Goal: Information Seeking & Learning: Check status

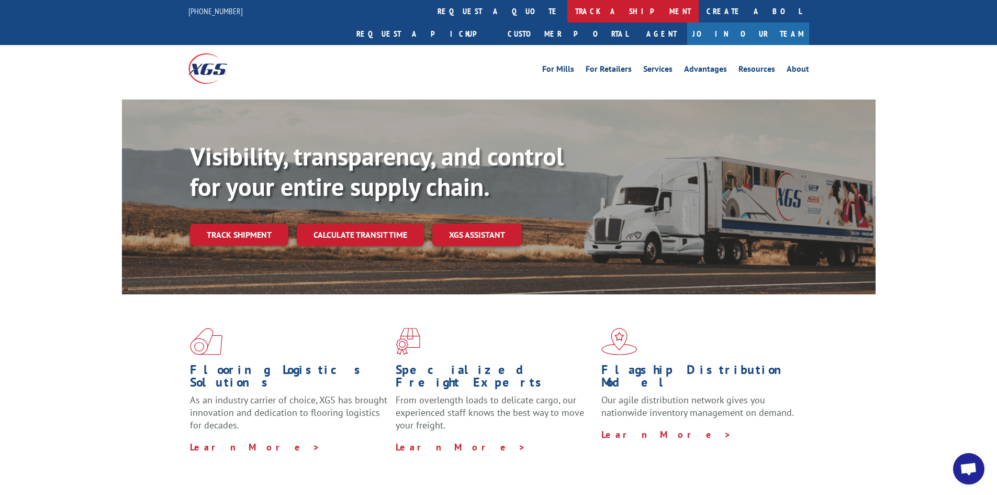
click at [567, 10] on link "track a shipment" at bounding box center [632, 11] width 131 height 23
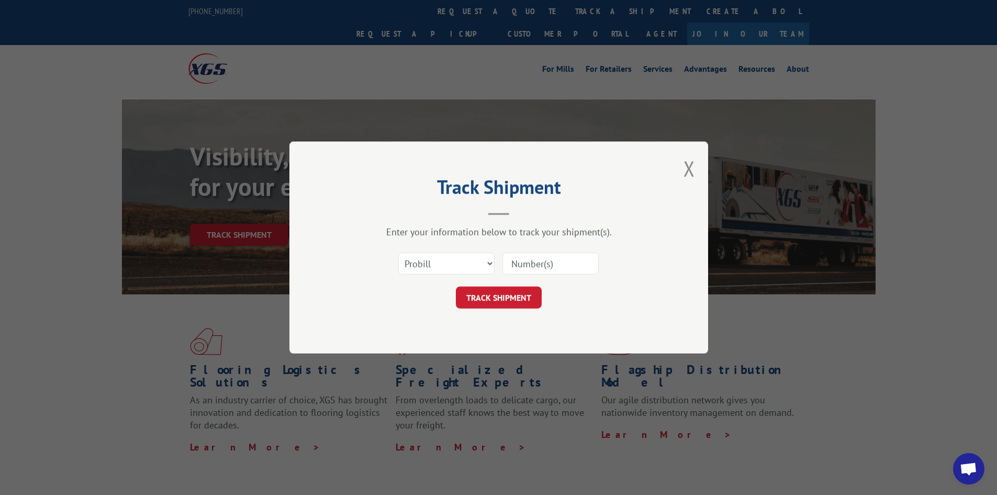
click at [558, 266] on input at bounding box center [550, 263] width 96 height 22
type input "17692724"
click at [456, 286] on button "TRACK SHIPMENT" at bounding box center [499, 297] width 86 height 22
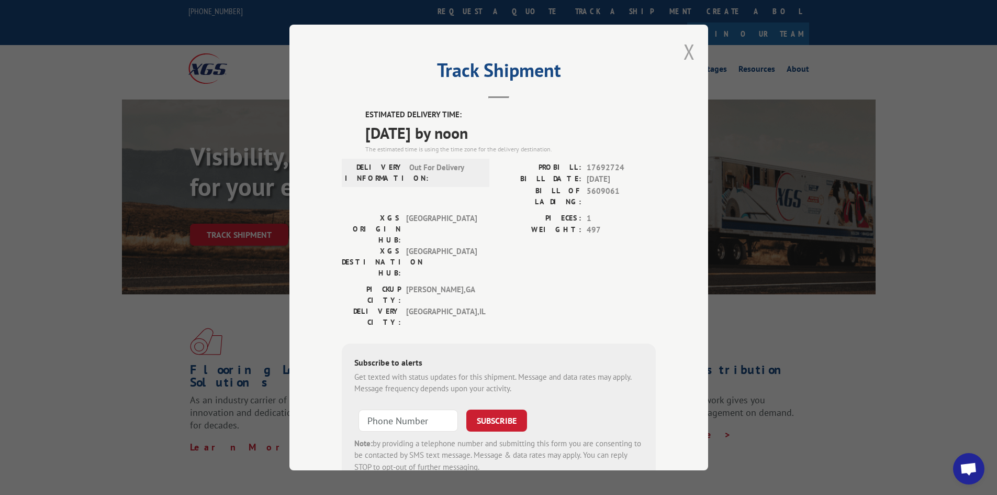
click at [685, 52] on button "Close modal" at bounding box center [690, 52] width 12 height 28
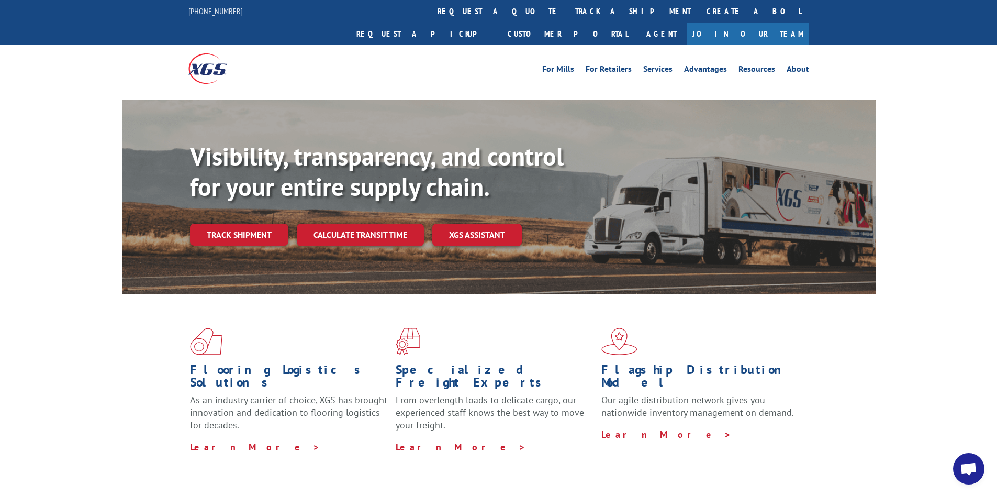
click at [567, 9] on link "track a shipment" at bounding box center [632, 11] width 131 height 23
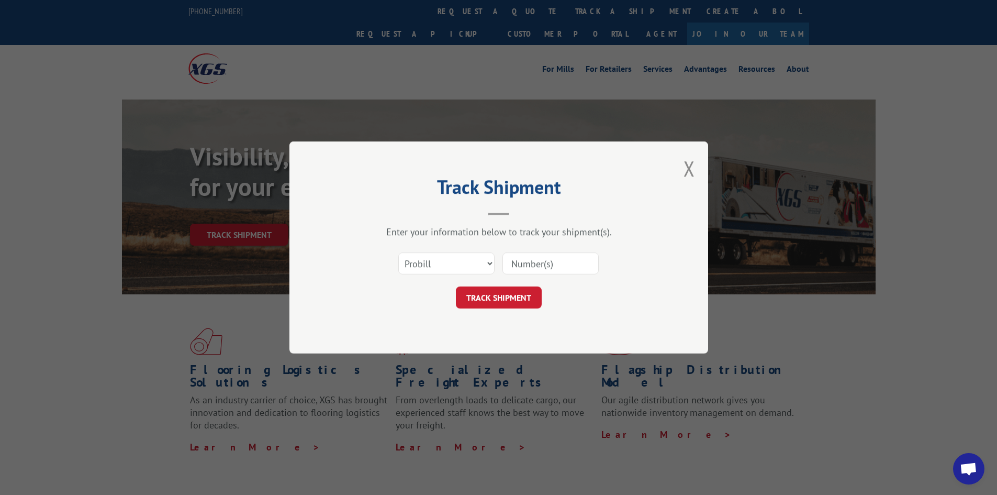
drag, startPoint x: 573, startPoint y: 264, endPoint x: 579, endPoint y: 266, distance: 6.8
click at [577, 265] on input at bounding box center [550, 263] width 96 height 22
type input "17480584"
click at [456, 286] on button "TRACK SHIPMENT" at bounding box center [499, 297] width 86 height 22
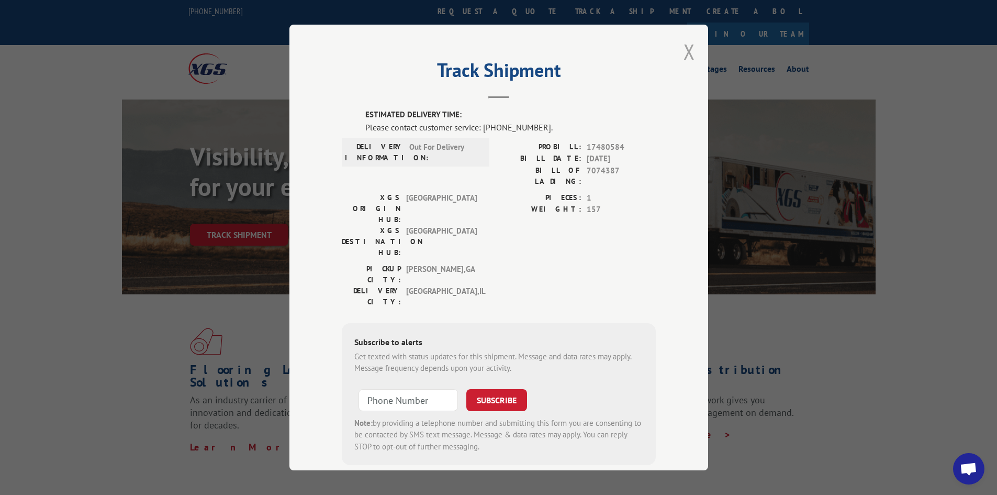
click at [684, 51] on button "Close modal" at bounding box center [690, 52] width 12 height 28
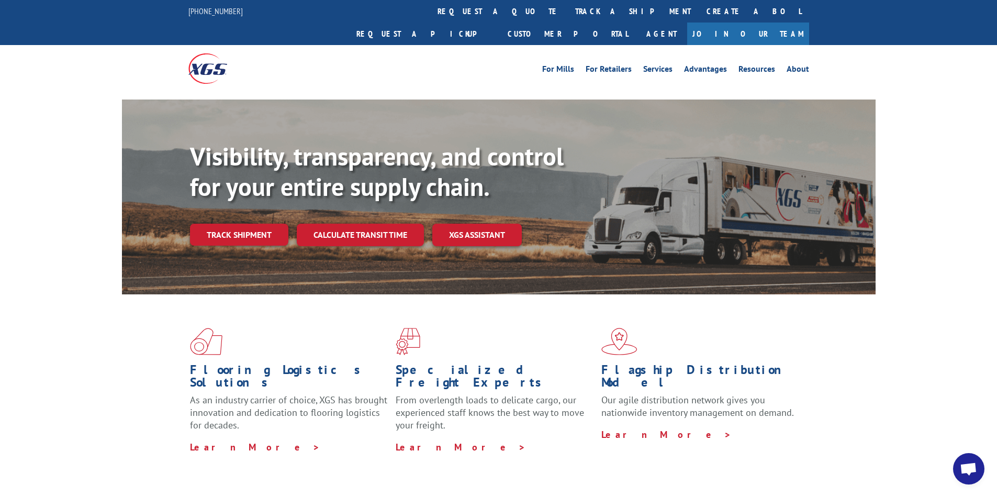
click at [567, 9] on link "track a shipment" at bounding box center [632, 11] width 131 height 23
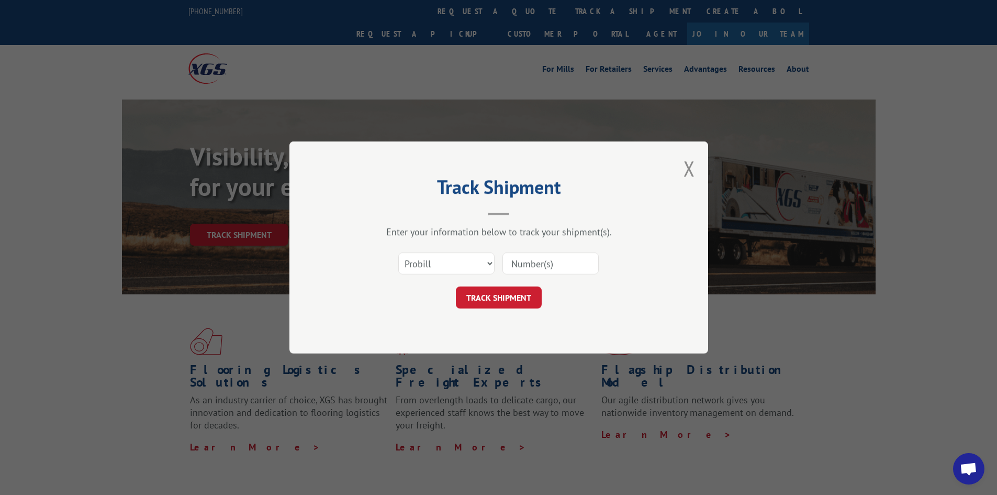
click at [570, 269] on input at bounding box center [550, 263] width 96 height 22
type input "17692724"
click at [456, 286] on button "TRACK SHIPMENT" at bounding box center [499, 297] width 86 height 22
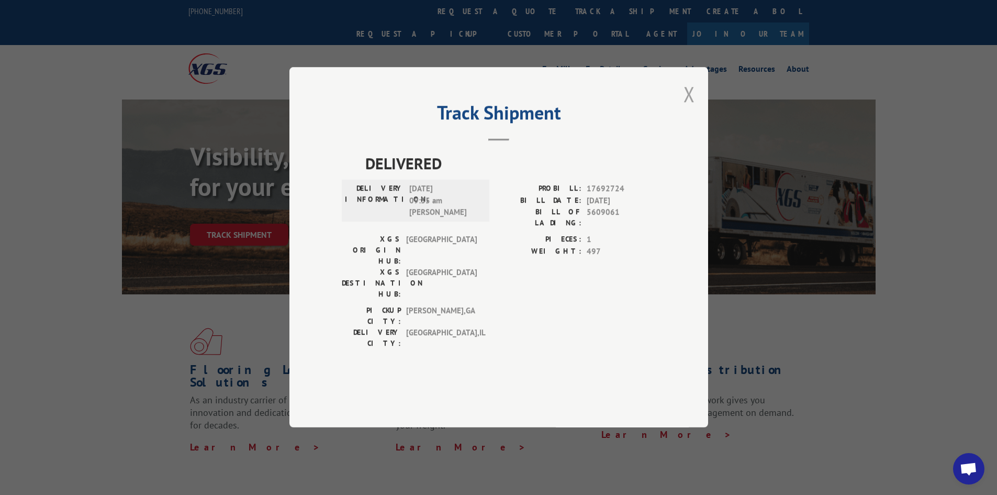
click at [690, 108] on button "Close modal" at bounding box center [690, 94] width 12 height 28
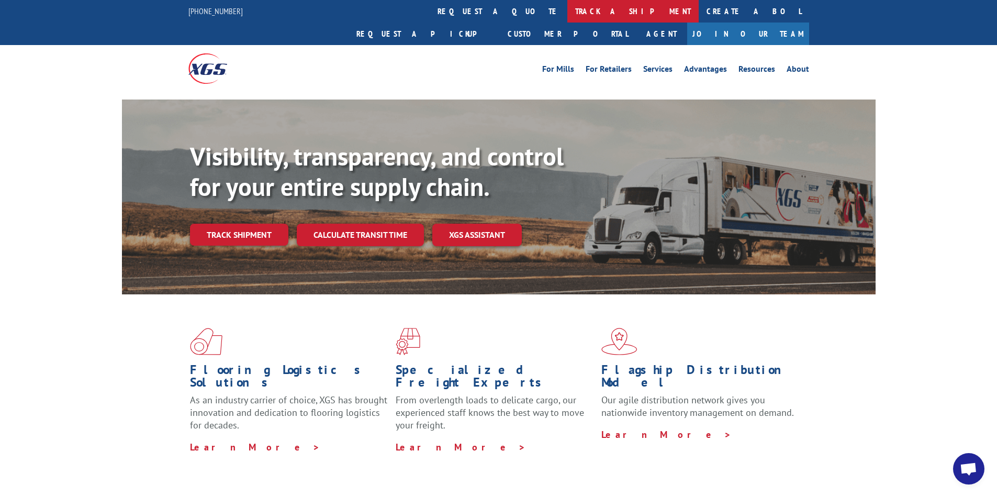
click at [567, 10] on link "track a shipment" at bounding box center [632, 11] width 131 height 23
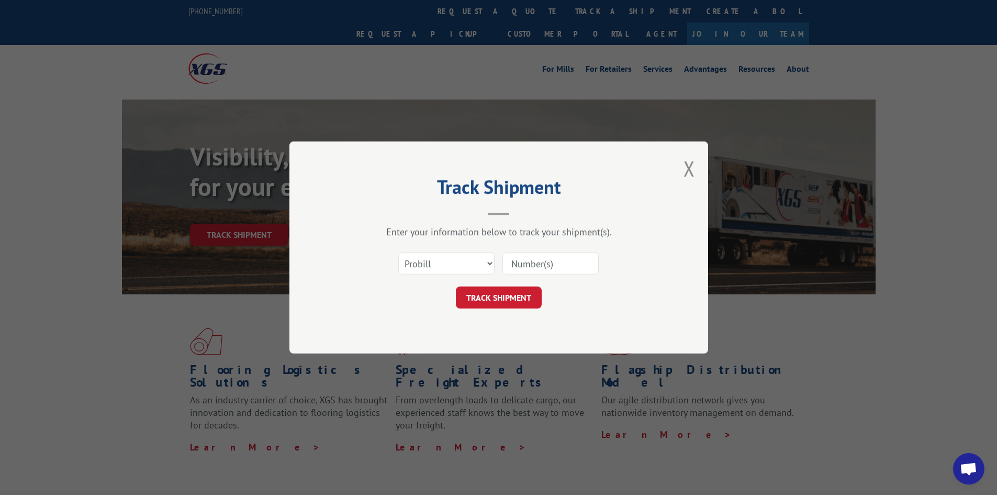
click at [576, 260] on input at bounding box center [550, 263] width 96 height 22
type input "17480584"
click at [456, 286] on button "TRACK SHIPMENT" at bounding box center [499, 297] width 86 height 22
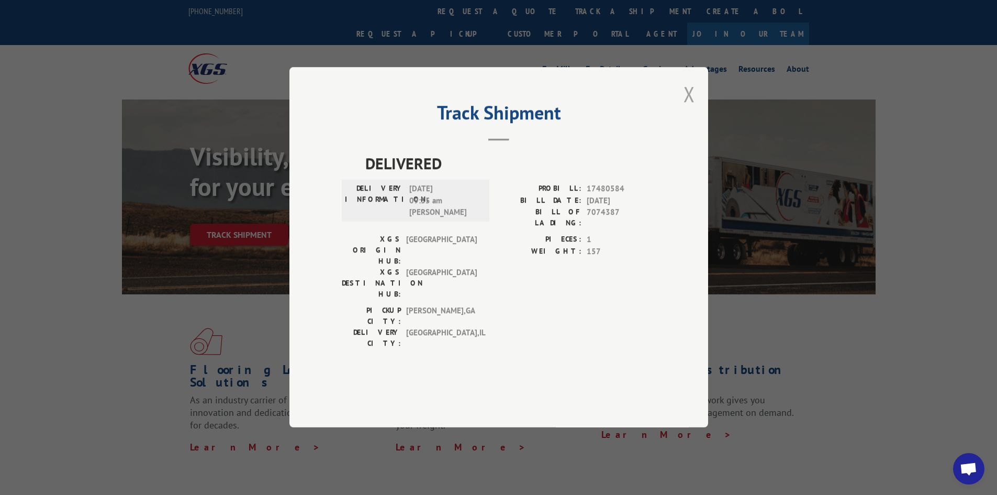
click at [685, 108] on button "Close modal" at bounding box center [690, 94] width 12 height 28
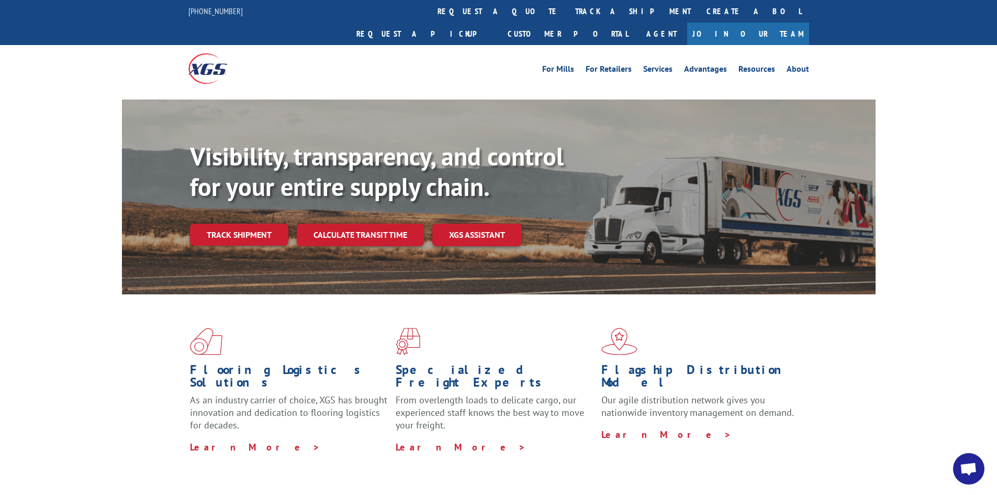
drag, startPoint x: 465, startPoint y: 10, endPoint x: 519, endPoint y: 48, distance: 66.1
click at [567, 10] on link "track a shipment" at bounding box center [632, 11] width 131 height 23
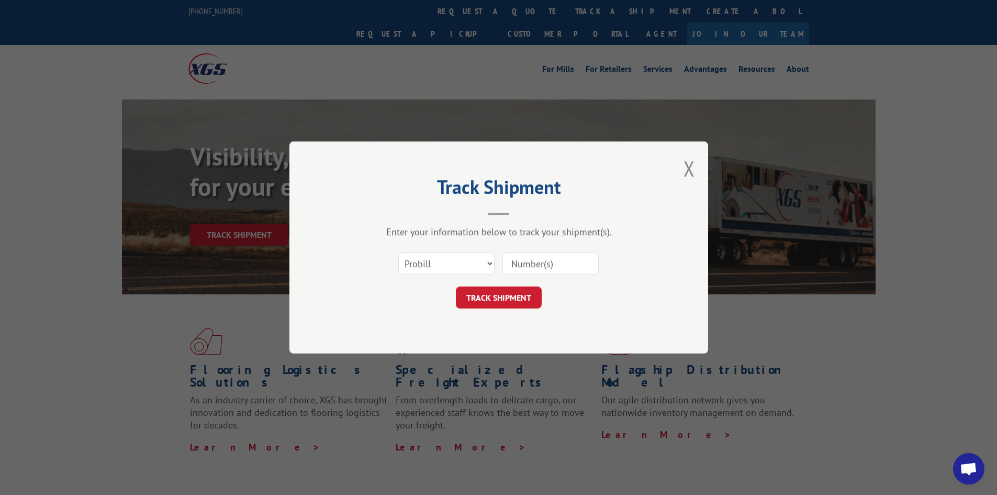
click at [583, 267] on input at bounding box center [550, 263] width 96 height 22
type input "17692724"
click at [456, 286] on button "TRACK SHIPMENT" at bounding box center [499, 297] width 86 height 22
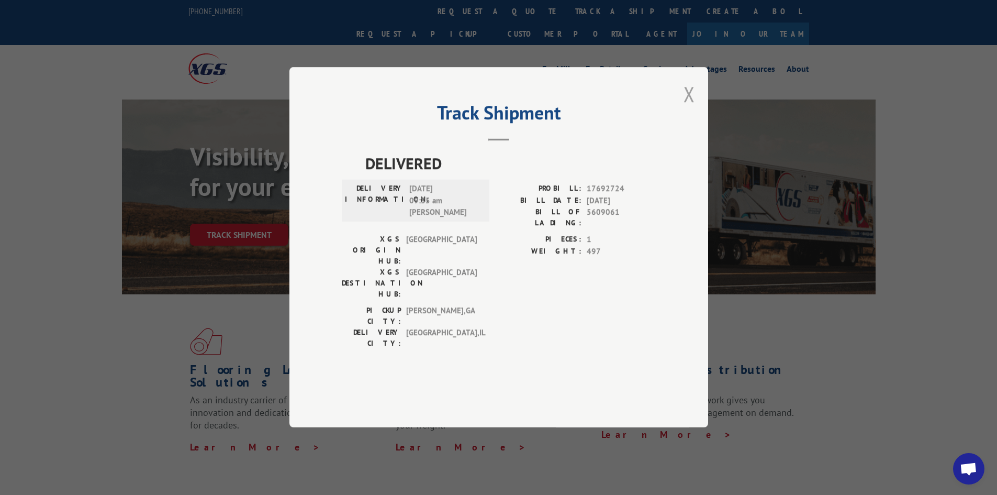
click at [694, 108] on button "Close modal" at bounding box center [690, 94] width 12 height 28
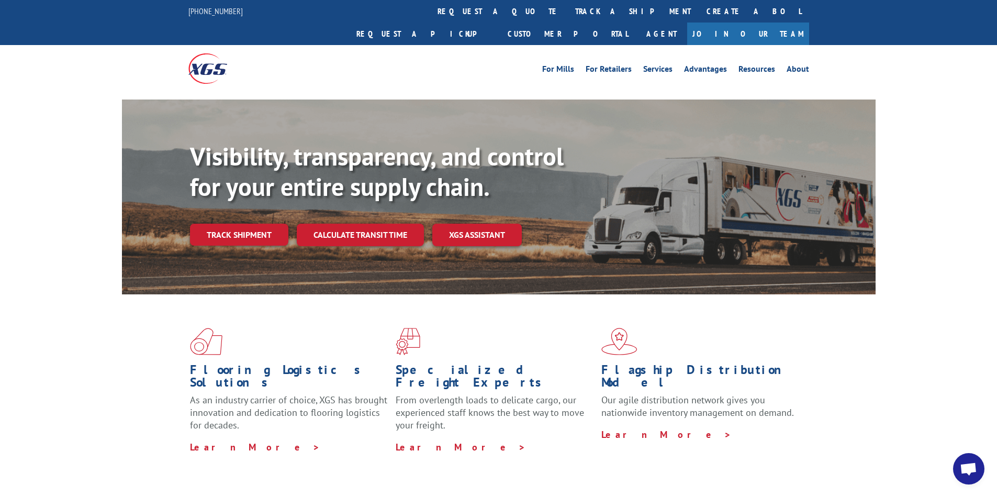
drag, startPoint x: 495, startPoint y: 14, endPoint x: 493, endPoint y: 20, distance: 6.6
click at [567, 14] on link "track a shipment" at bounding box center [632, 11] width 131 height 23
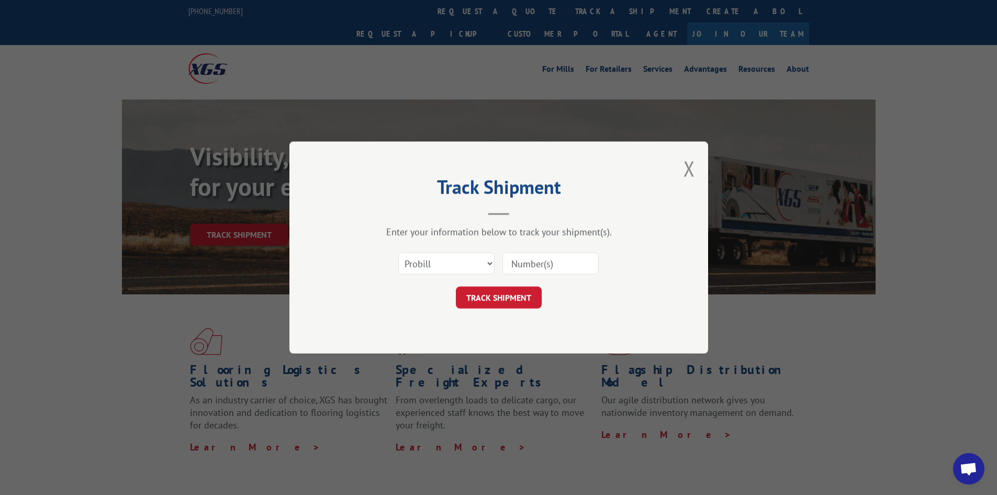
click at [524, 260] on input at bounding box center [550, 263] width 96 height 22
paste input "17480979"
type input "17480979"
click at [491, 296] on button "TRACK SHIPMENT" at bounding box center [499, 297] width 86 height 22
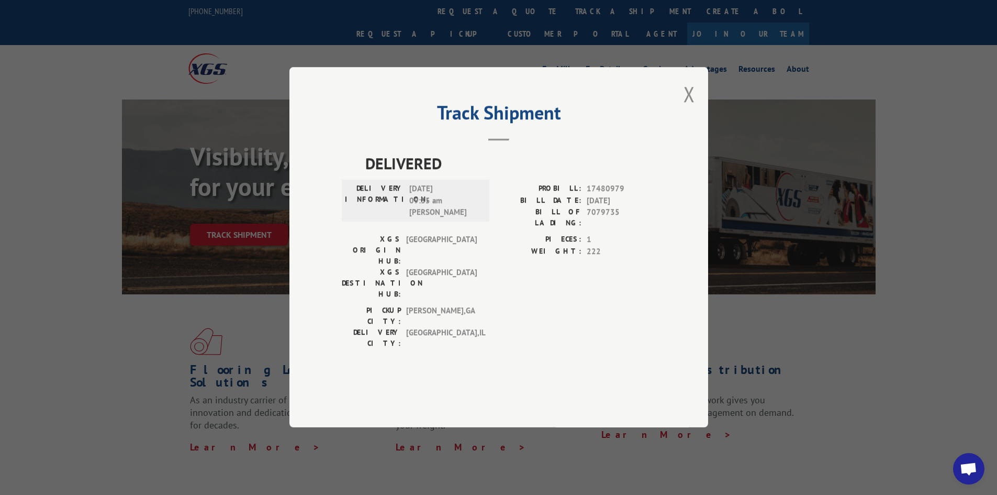
drag, startPoint x: 690, startPoint y: 117, endPoint x: 678, endPoint y: 114, distance: 11.9
click at [689, 108] on button "Close modal" at bounding box center [690, 94] width 12 height 28
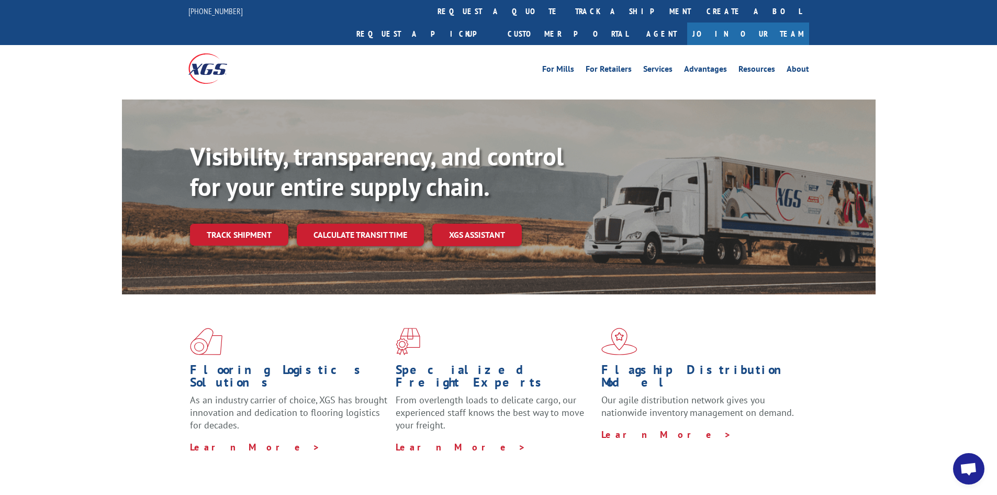
drag, startPoint x: 467, startPoint y: 8, endPoint x: 514, endPoint y: 54, distance: 66.2
click at [567, 8] on link "track a shipment" at bounding box center [632, 11] width 131 height 23
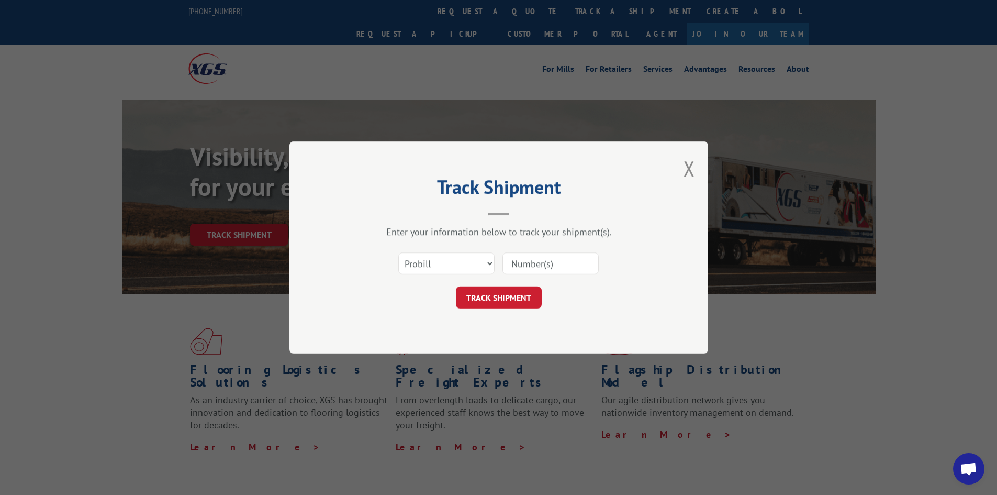
click at [533, 265] on input at bounding box center [550, 263] width 96 height 22
paste input "17481445"
type input "17481445"
click at [498, 303] on button "TRACK SHIPMENT" at bounding box center [499, 297] width 86 height 22
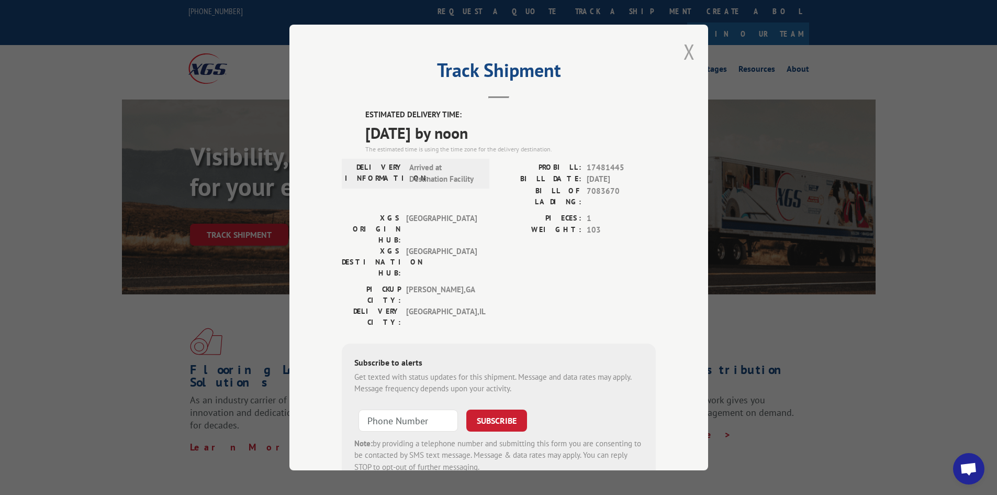
drag, startPoint x: 687, startPoint y: 55, endPoint x: 490, endPoint y: 35, distance: 197.9
click at [686, 55] on button "Close modal" at bounding box center [690, 52] width 12 height 28
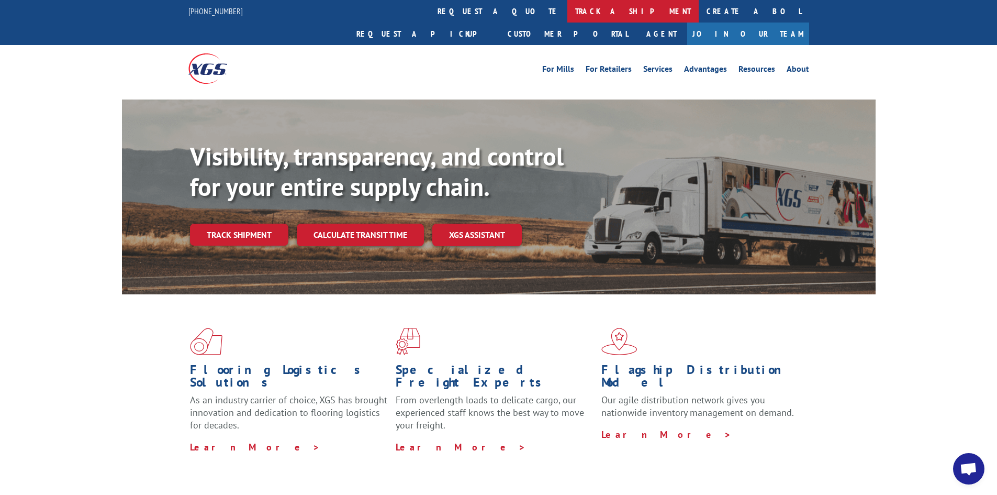
click at [567, 13] on link "track a shipment" at bounding box center [632, 11] width 131 height 23
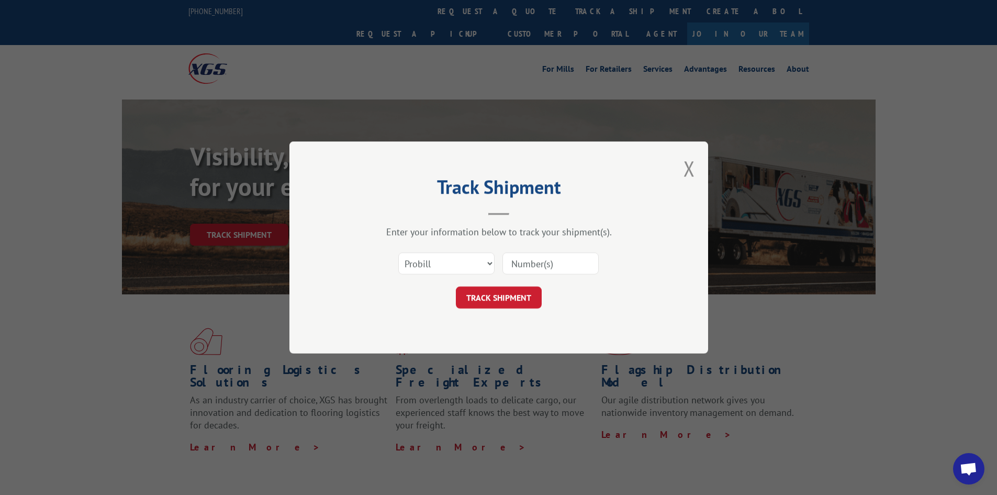
click at [565, 261] on input at bounding box center [550, 263] width 96 height 22
paste input "17640578"
type input "17640578"
click at [507, 295] on button "TRACK SHIPMENT" at bounding box center [499, 297] width 86 height 22
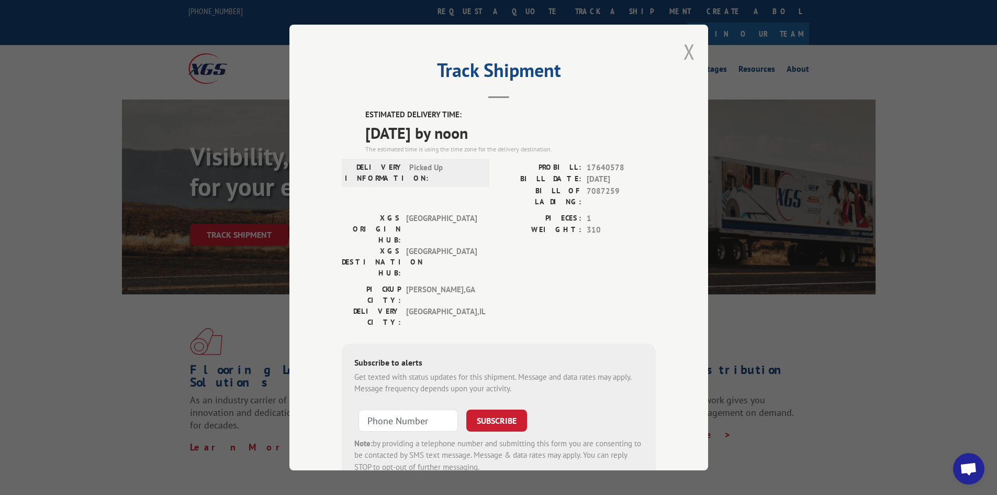
click at [684, 51] on button "Close modal" at bounding box center [690, 52] width 12 height 28
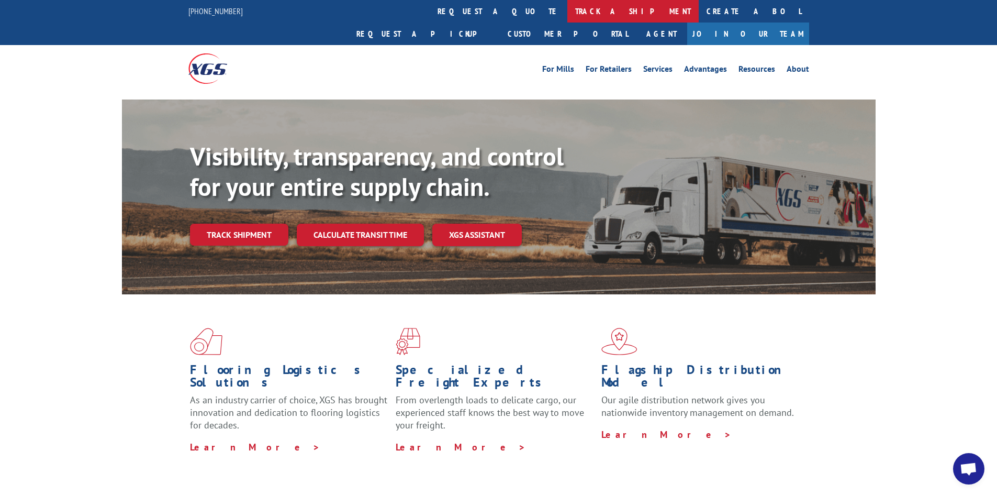
click at [567, 12] on link "track a shipment" at bounding box center [632, 11] width 131 height 23
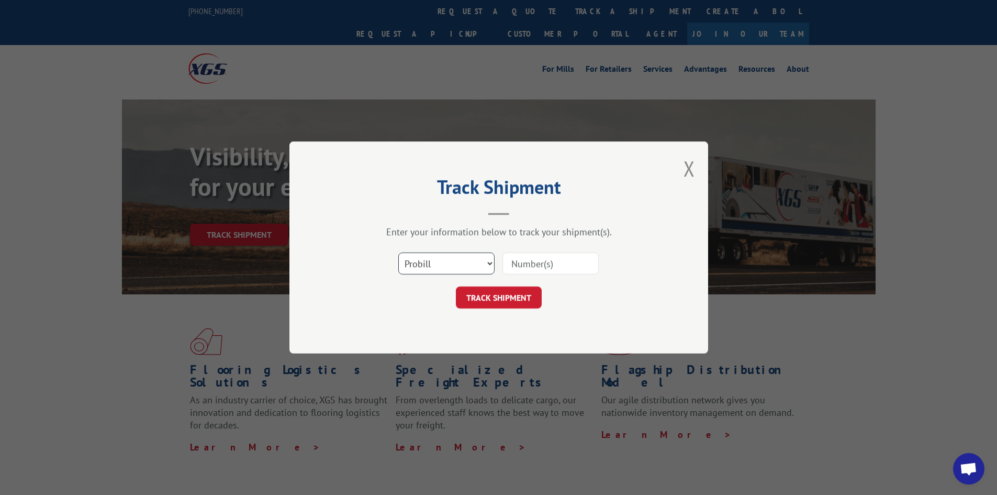
click at [438, 261] on select "Select category... Probill BOL PO" at bounding box center [446, 263] width 96 height 22
select select "bol"
click at [398, 252] on select "Select category... Probill BOL PO" at bounding box center [446, 263] width 96 height 22
click at [528, 260] on input at bounding box center [550, 263] width 96 height 22
paste input "5653724"
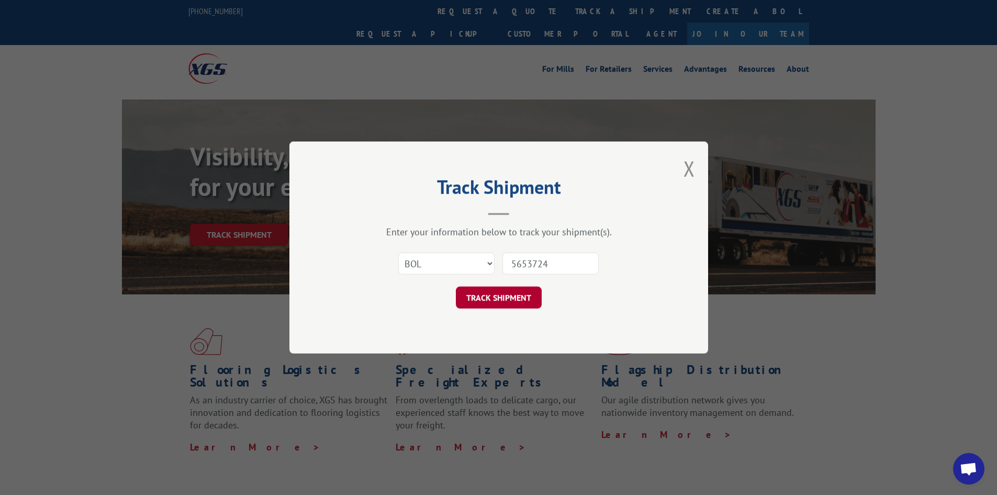
type input "5653724"
click at [496, 293] on button "TRACK SHIPMENT" at bounding box center [499, 297] width 86 height 22
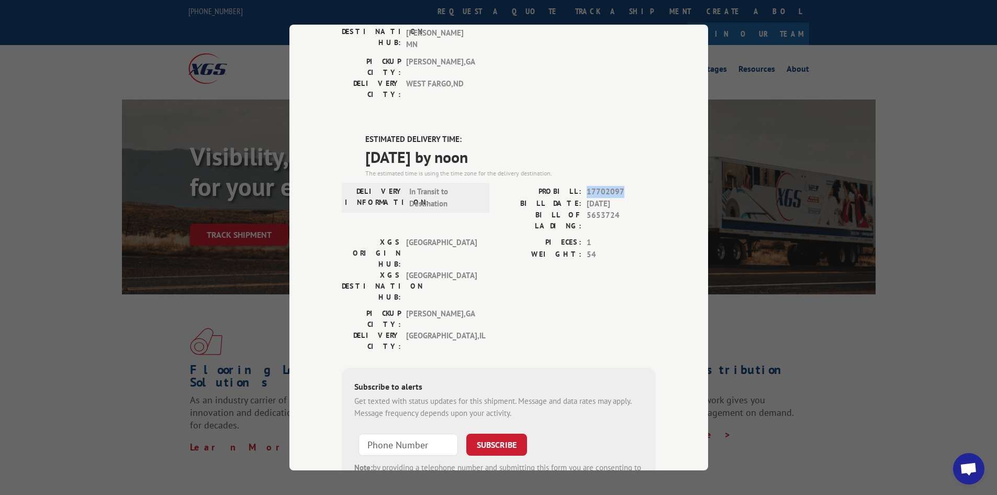
drag, startPoint x: 618, startPoint y: 127, endPoint x: 580, endPoint y: 124, distance: 37.8
click at [580, 186] on div "PROBILL: 17702097" at bounding box center [577, 192] width 157 height 12
copy span "17702097"
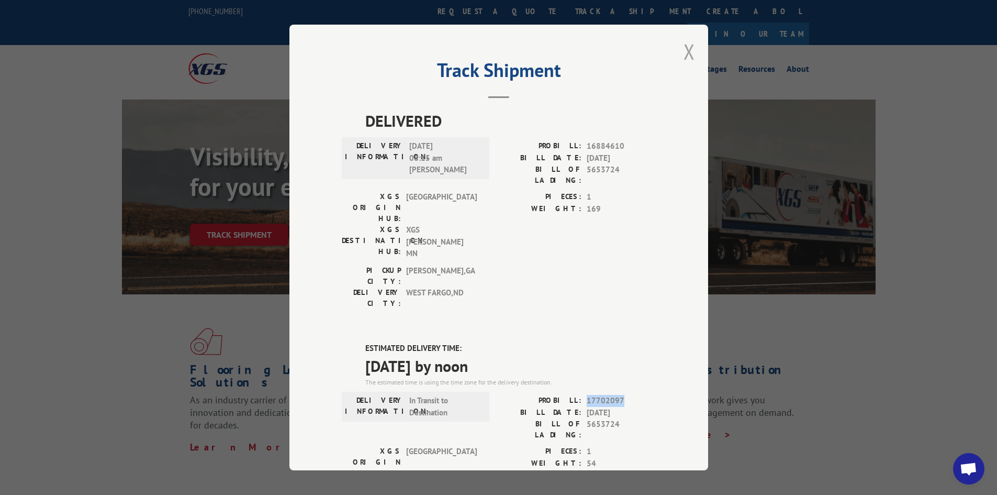
click at [687, 52] on button "Close modal" at bounding box center [690, 52] width 12 height 28
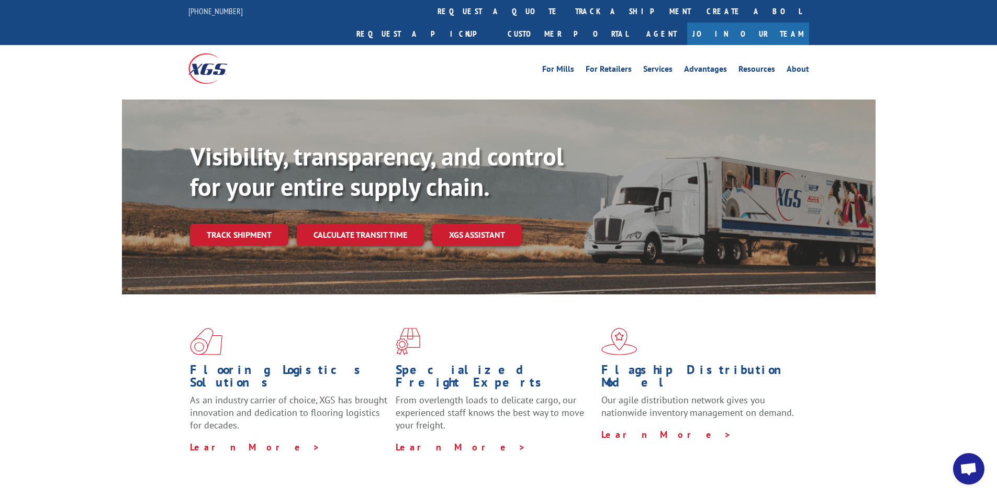
drag, startPoint x: 474, startPoint y: 13, endPoint x: 492, endPoint y: 51, distance: 42.4
click at [567, 13] on link "track a shipment" at bounding box center [632, 11] width 131 height 23
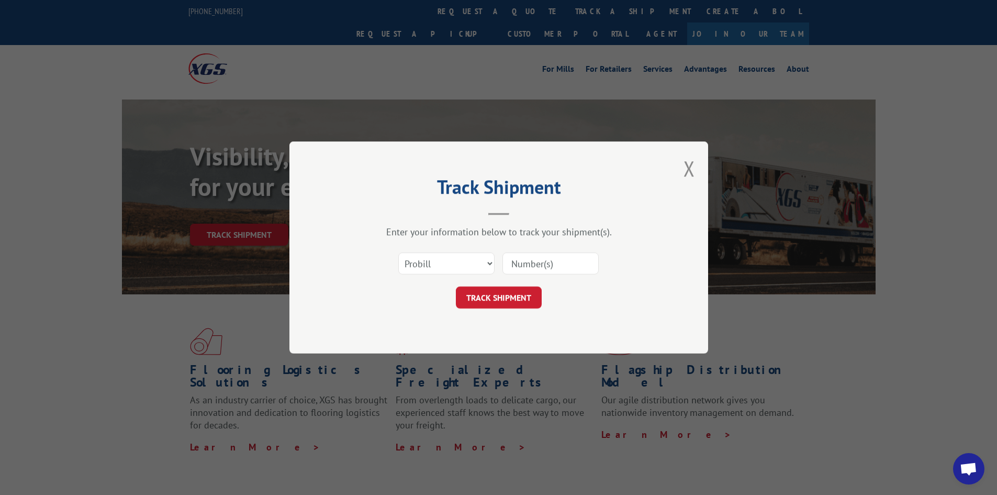
click at [510, 263] on input at bounding box center [550, 263] width 96 height 22
paste input "17702097"
type input "17702097"
click at [501, 294] on button "TRACK SHIPMENT" at bounding box center [499, 297] width 86 height 22
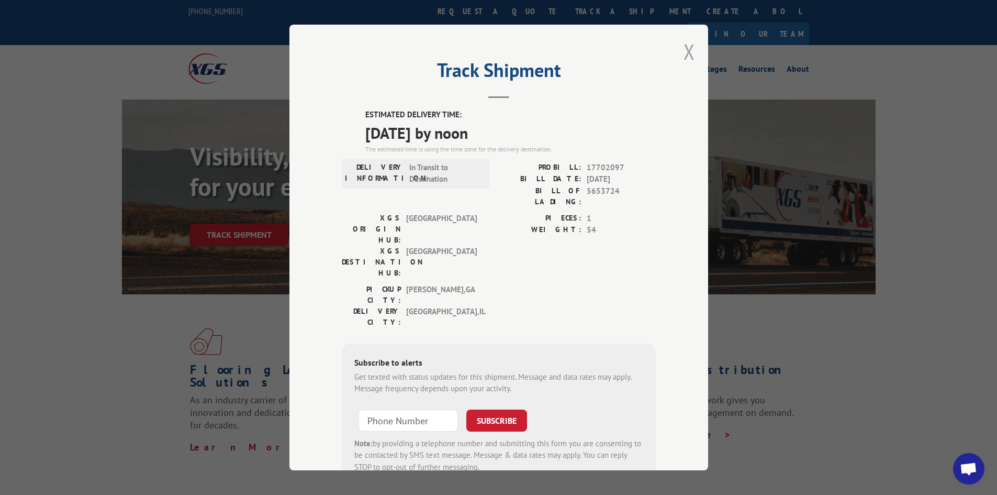
click at [684, 48] on button "Close modal" at bounding box center [690, 52] width 12 height 28
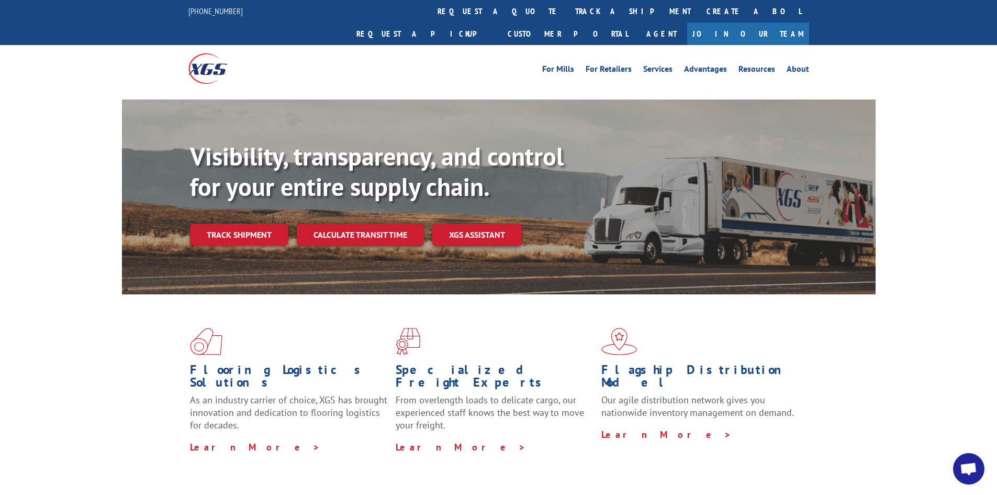
drag, startPoint x: 463, startPoint y: 10, endPoint x: 539, endPoint y: 58, distance: 89.3
click at [567, 10] on link "track a shipment" at bounding box center [632, 11] width 131 height 23
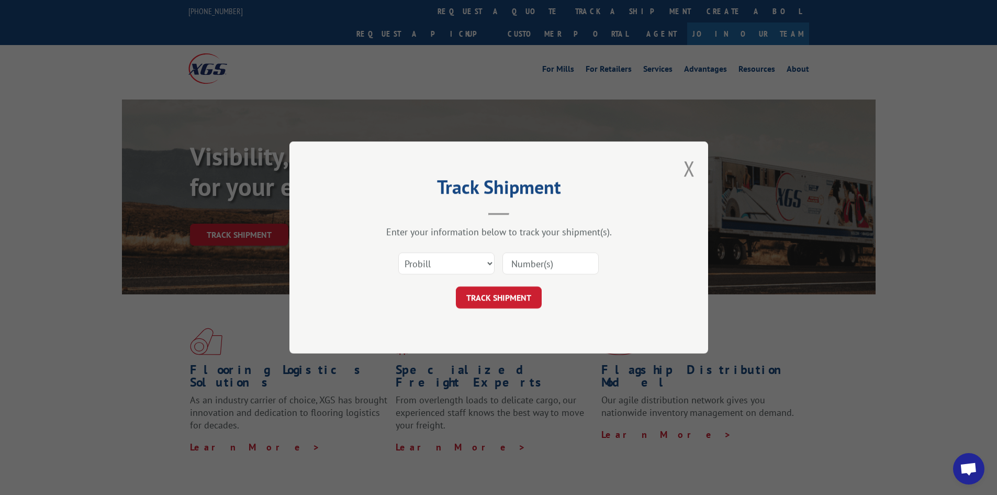
click at [575, 263] on input at bounding box center [550, 263] width 96 height 22
drag, startPoint x: 455, startPoint y: 258, endPoint x: 452, endPoint y: 269, distance: 11.4
click at [455, 258] on select "Select category... Probill BOL PO" at bounding box center [446, 263] width 96 height 22
select select "po"
click at [398, 252] on select "Select category... Probill BOL PO" at bounding box center [446, 263] width 96 height 22
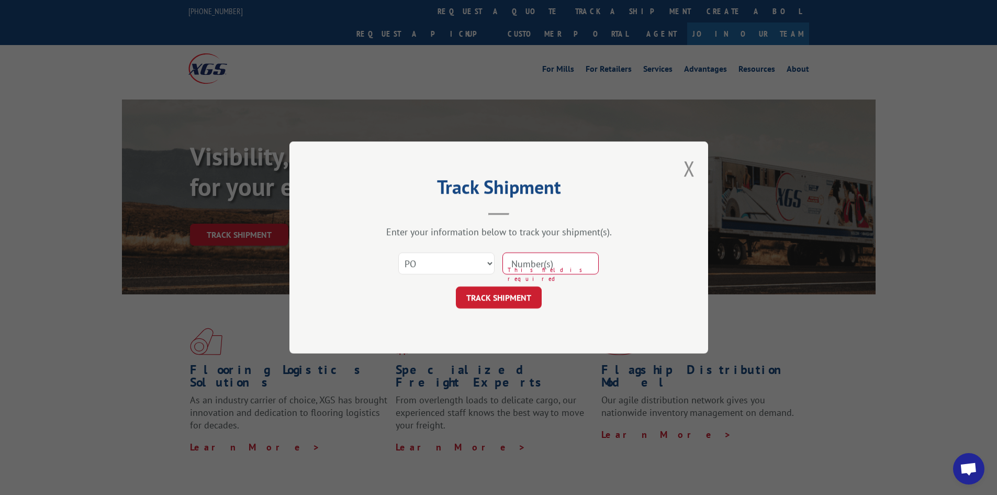
click at [528, 270] on input at bounding box center [550, 263] width 96 height 22
type input "40518478"
click at [456, 286] on button "TRACK SHIPMENT" at bounding box center [499, 297] width 86 height 22
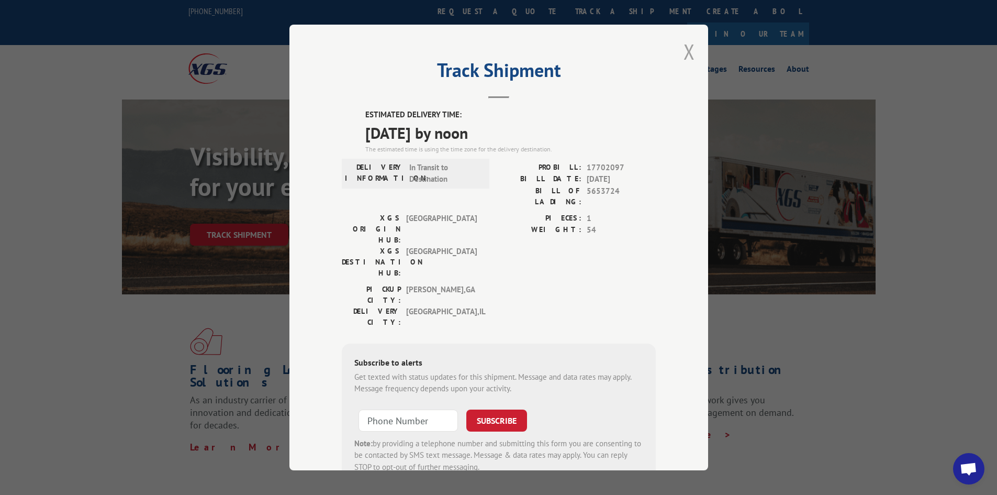
click at [688, 50] on button "Close modal" at bounding box center [690, 52] width 12 height 28
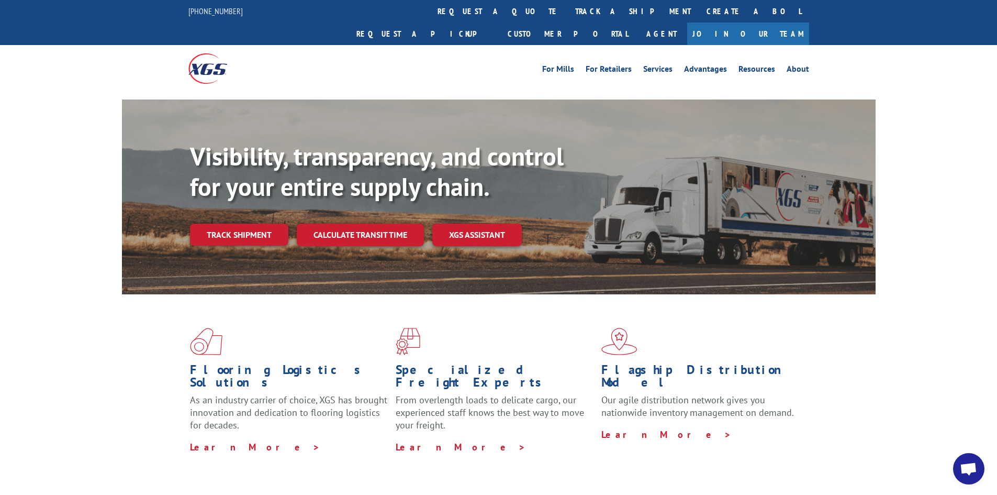
drag, startPoint x: 475, startPoint y: 17, endPoint x: 487, endPoint y: 28, distance: 16.0
click at [567, 17] on link "track a shipment" at bounding box center [632, 11] width 131 height 23
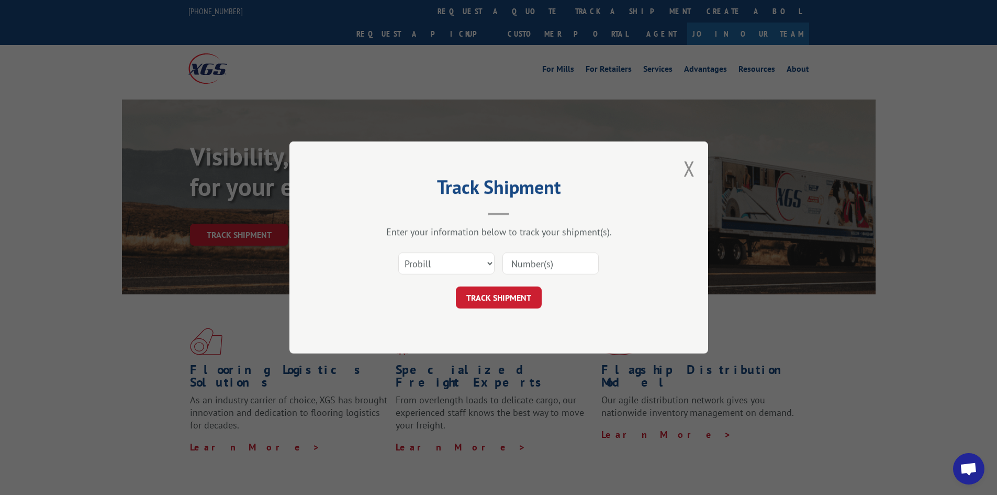
click at [553, 260] on input at bounding box center [550, 263] width 96 height 22
paste input "17481368"
type input "17481368"
click at [502, 293] on button "TRACK SHIPMENT" at bounding box center [499, 297] width 86 height 22
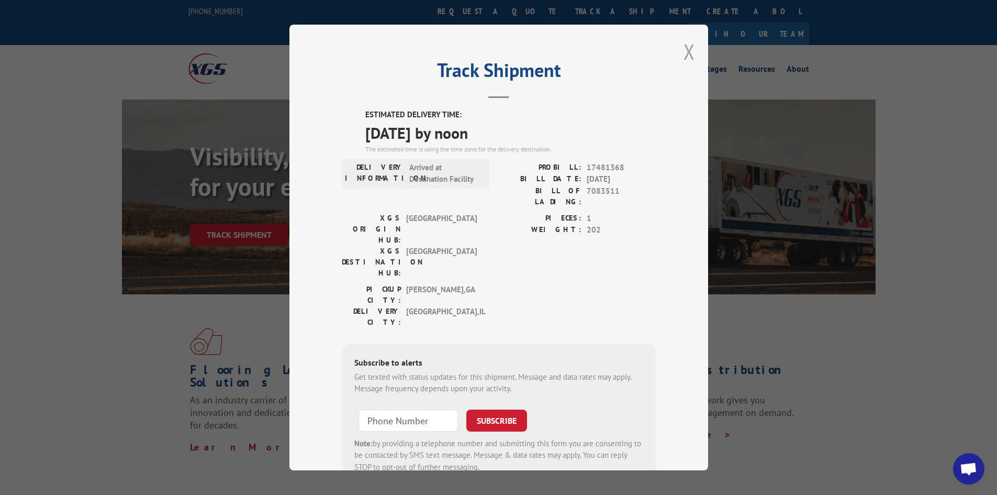
click at [684, 50] on button "Close modal" at bounding box center [690, 52] width 12 height 28
